Goal: Navigation & Orientation: Find specific page/section

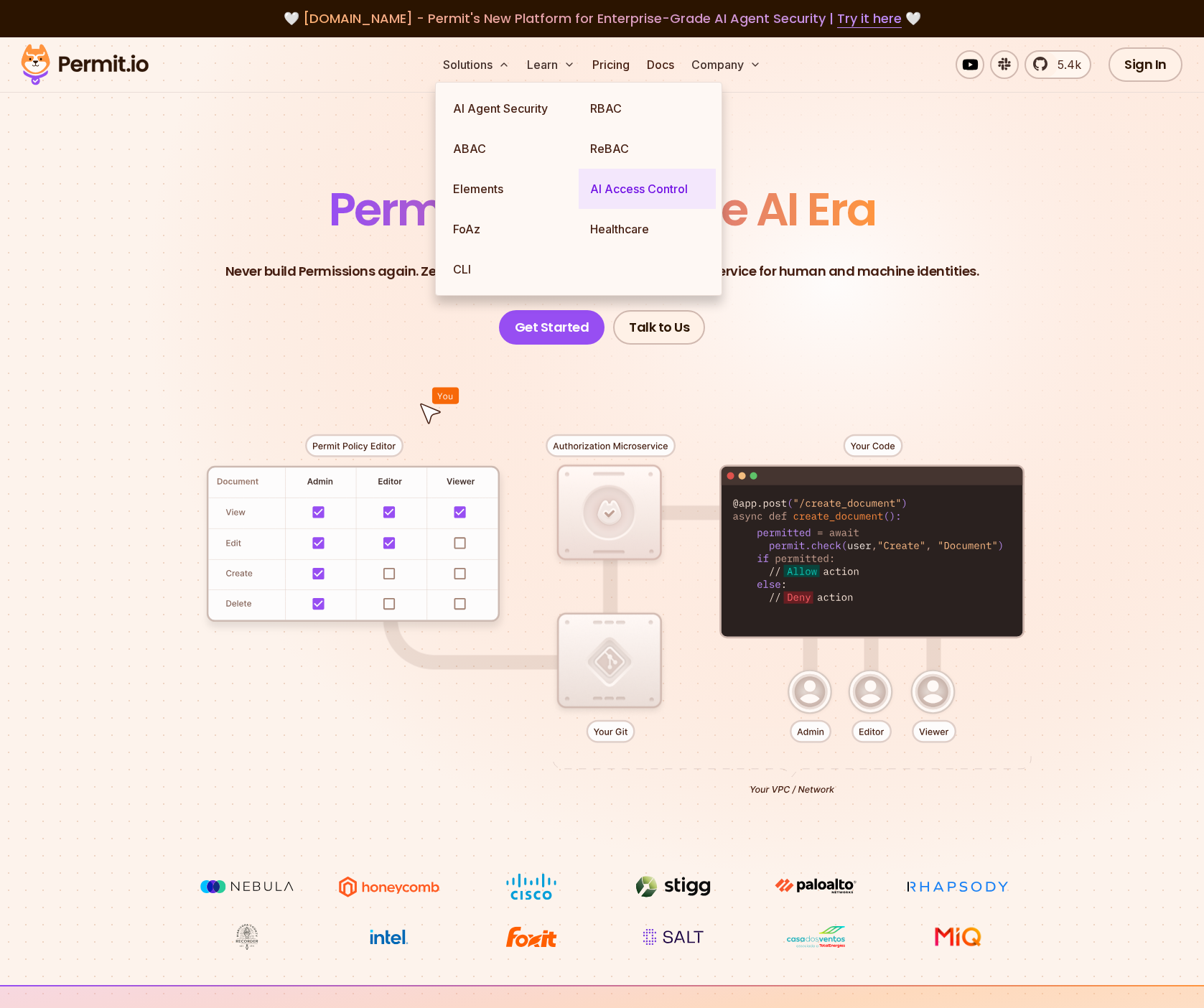
click at [641, 186] on link "AI Access Control" at bounding box center [647, 189] width 137 height 40
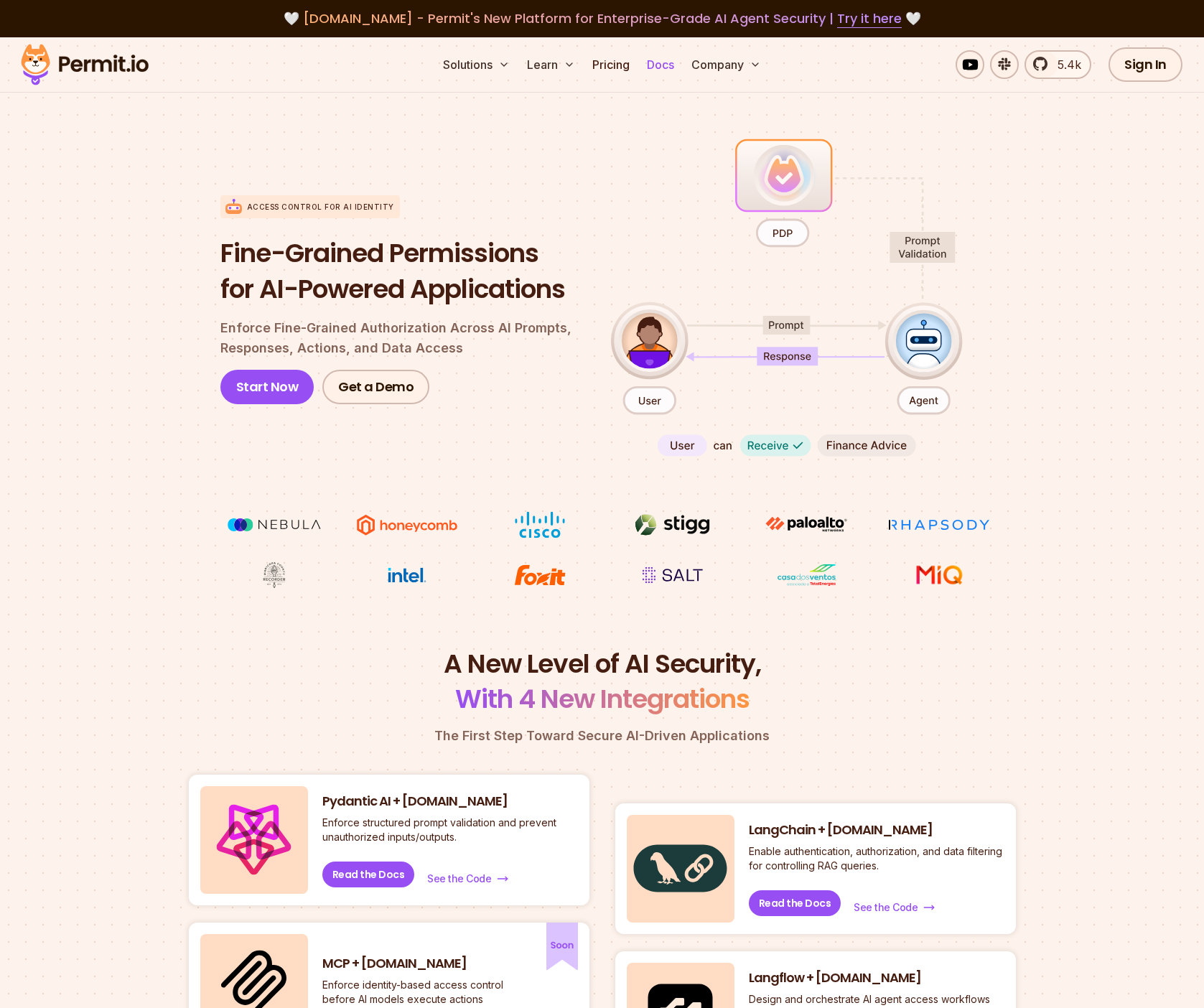
click at [655, 63] on link "Docs" at bounding box center [661, 64] width 39 height 29
